Goal: Find specific page/section: Find specific page/section

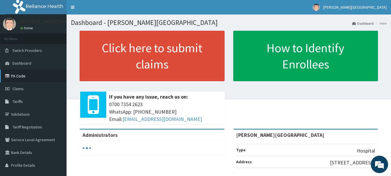
click at [30, 77] on link "PA Code" at bounding box center [33, 76] width 67 height 13
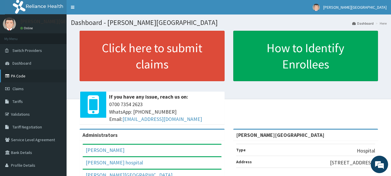
click at [35, 75] on link "PA Code" at bounding box center [33, 76] width 67 height 13
click at [36, 76] on link "PA Code" at bounding box center [33, 76] width 67 height 13
